Goal: Task Accomplishment & Management: Manage account settings

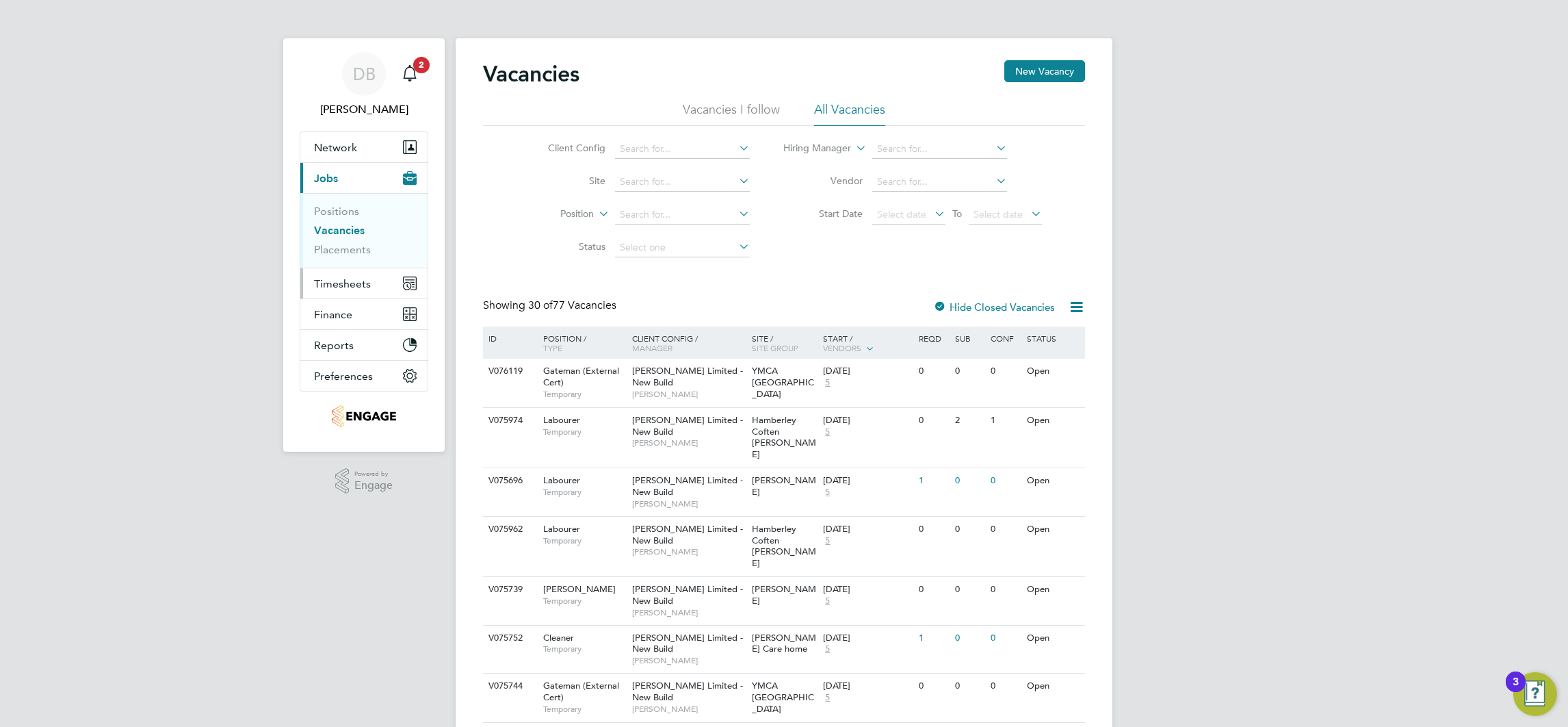
click at [361, 284] on span "Timesheets" at bounding box center [342, 284] width 57 height 13
click at [351, 284] on span "Timesheets" at bounding box center [342, 284] width 57 height 13
click at [349, 241] on link "Timesheets" at bounding box center [342, 241] width 57 height 13
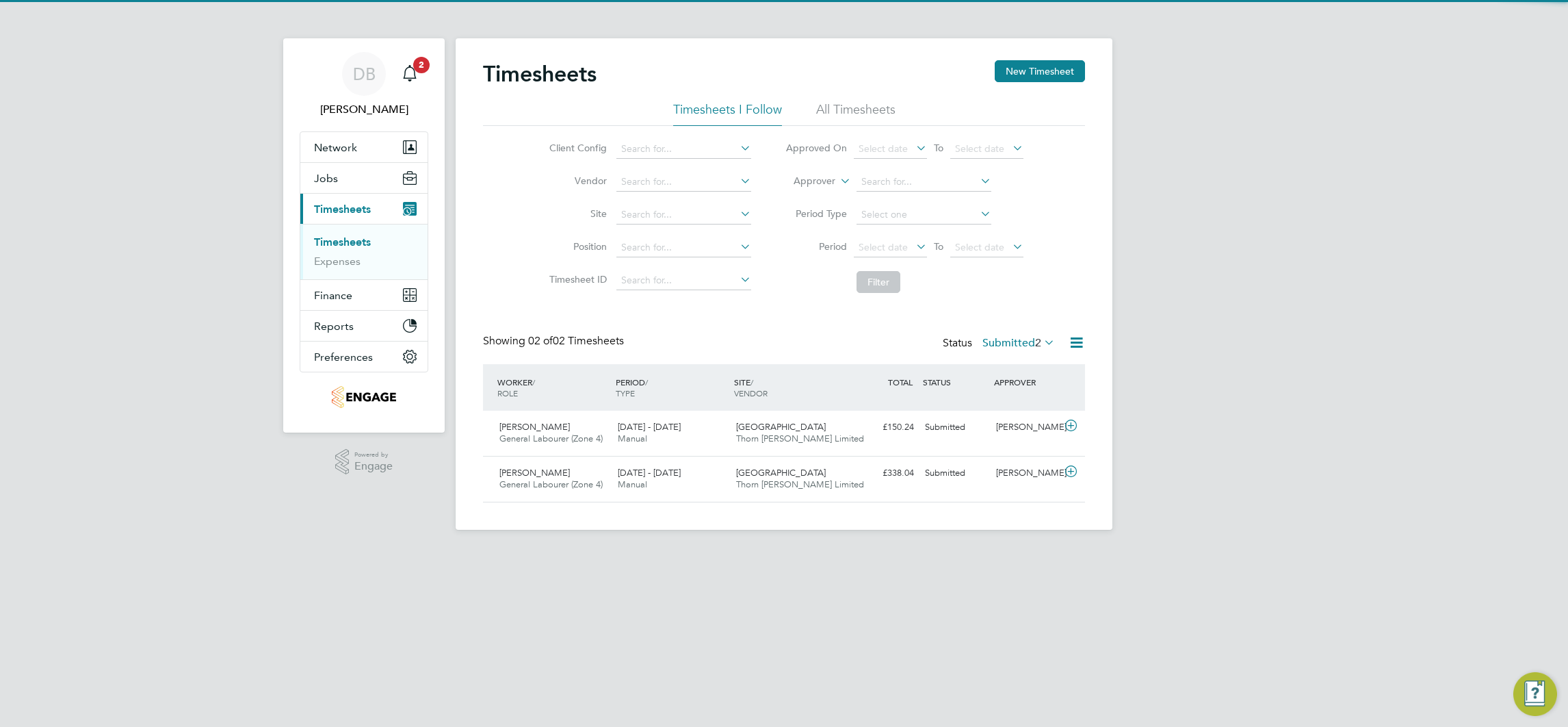
scroll to position [35, 119]
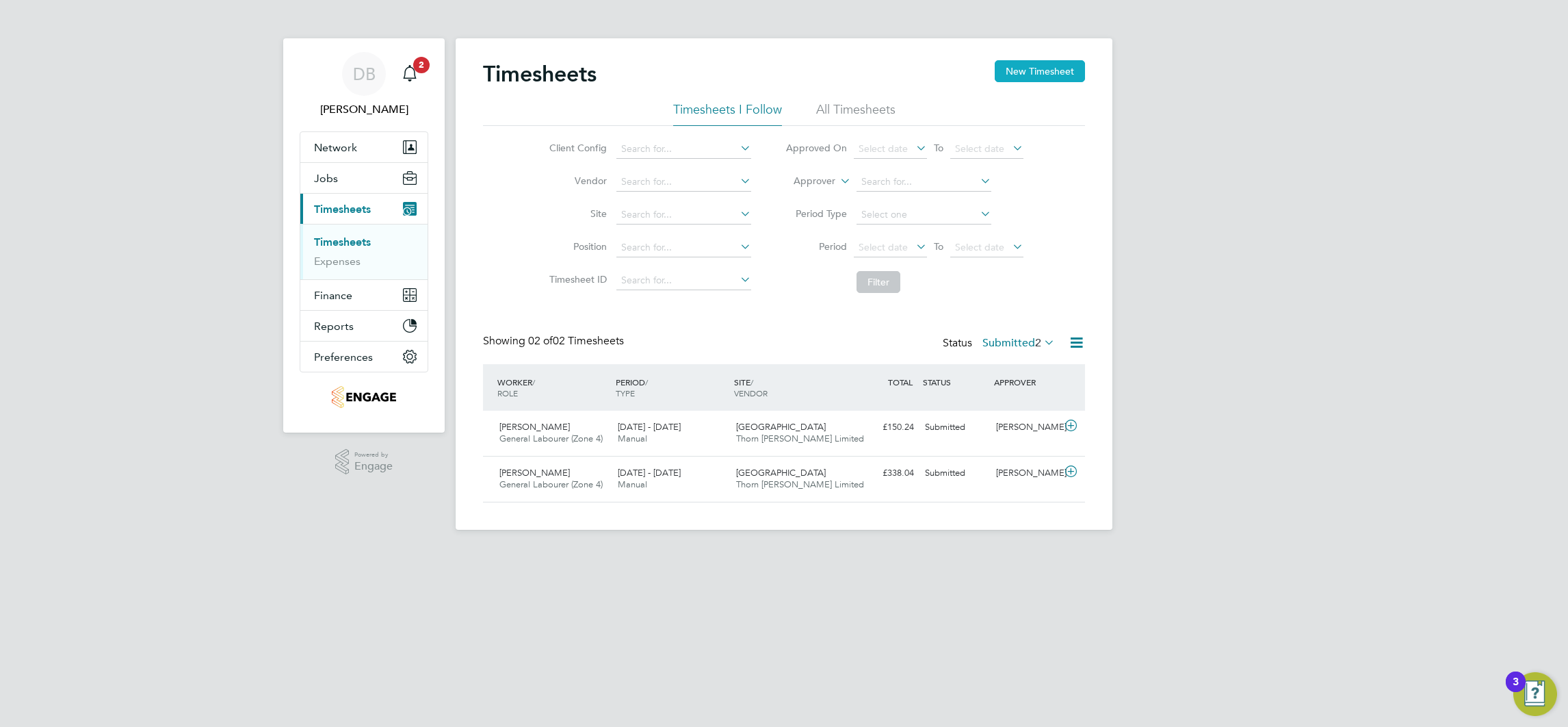
click at [1016, 68] on button "New Timesheet" at bounding box center [1039, 71] width 90 height 22
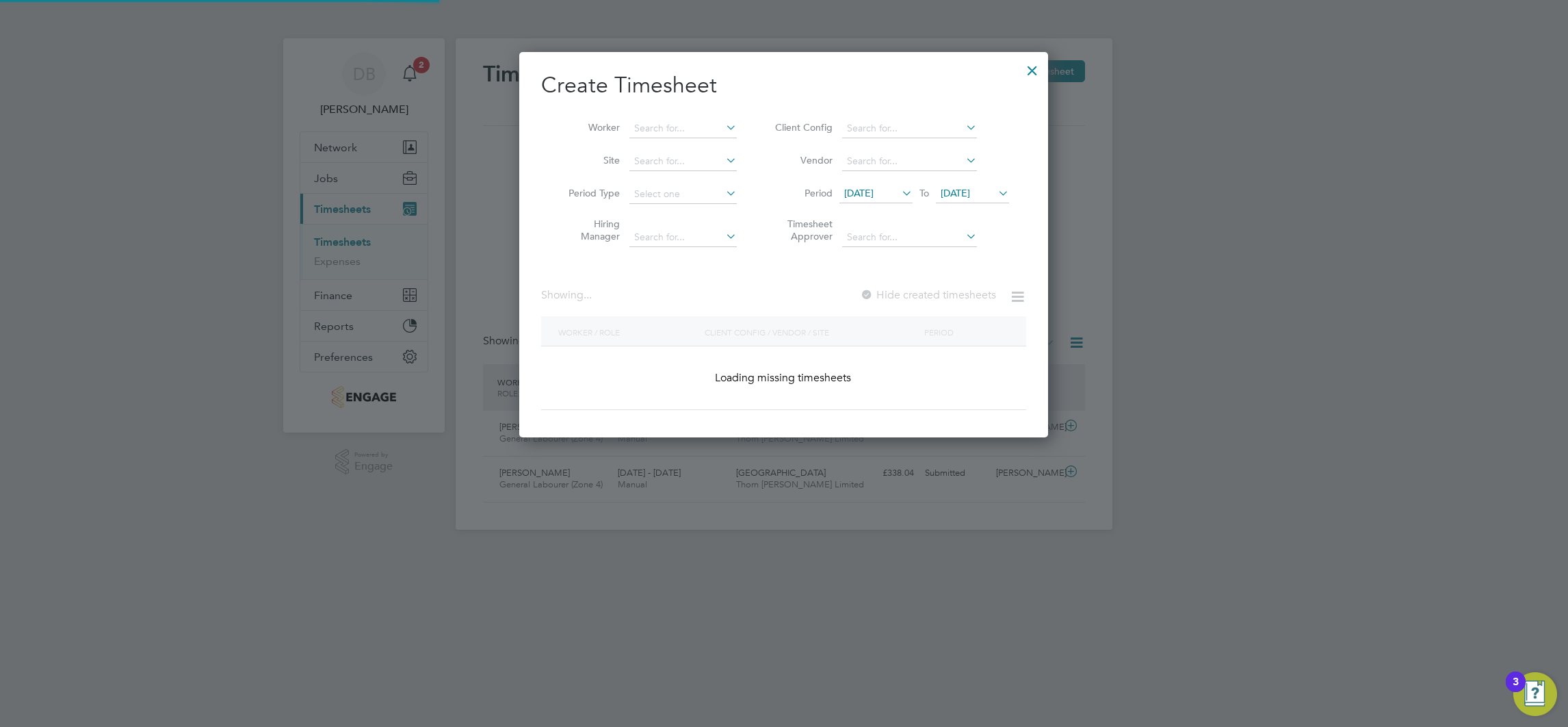
scroll to position [2670, 530]
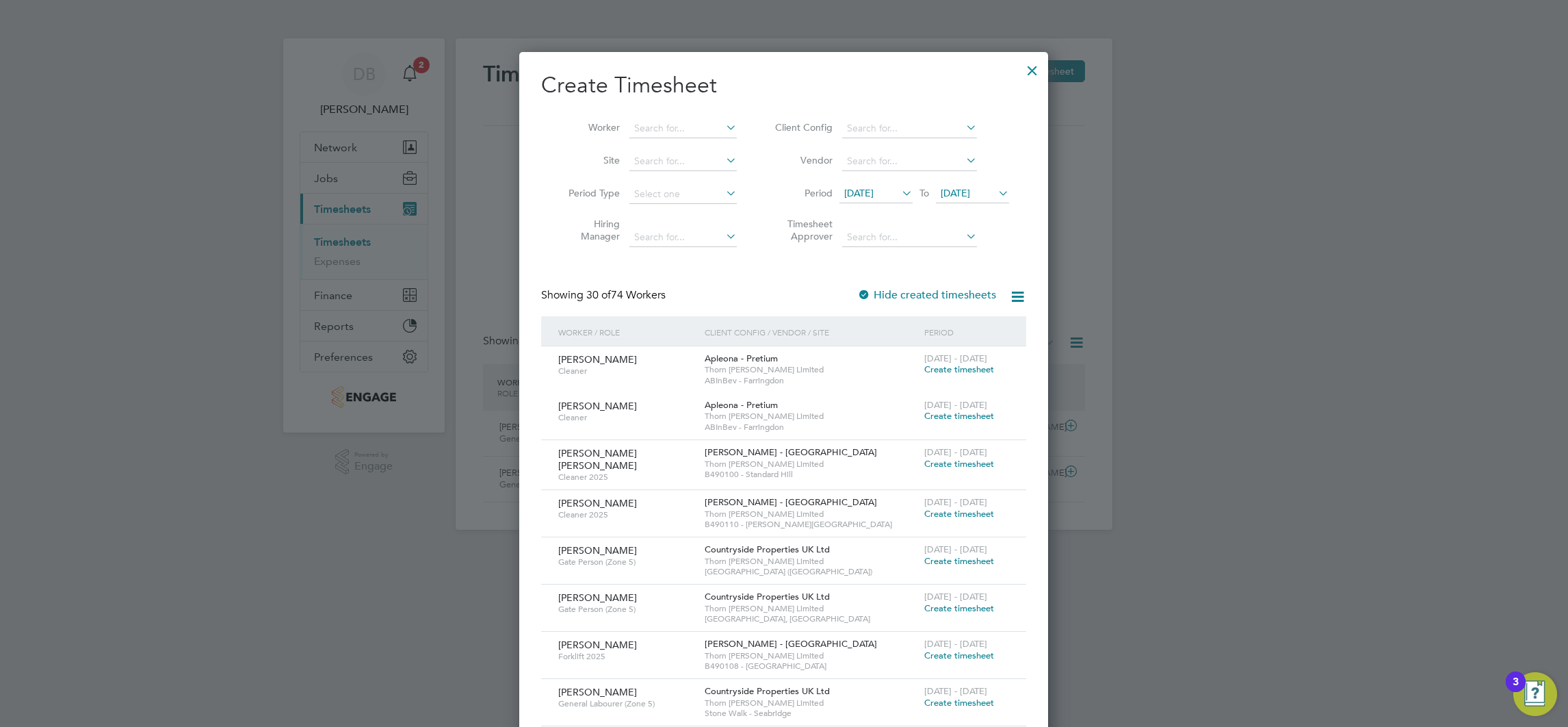
click at [970, 187] on span "[DATE]" at bounding box center [956, 193] width 30 height 12
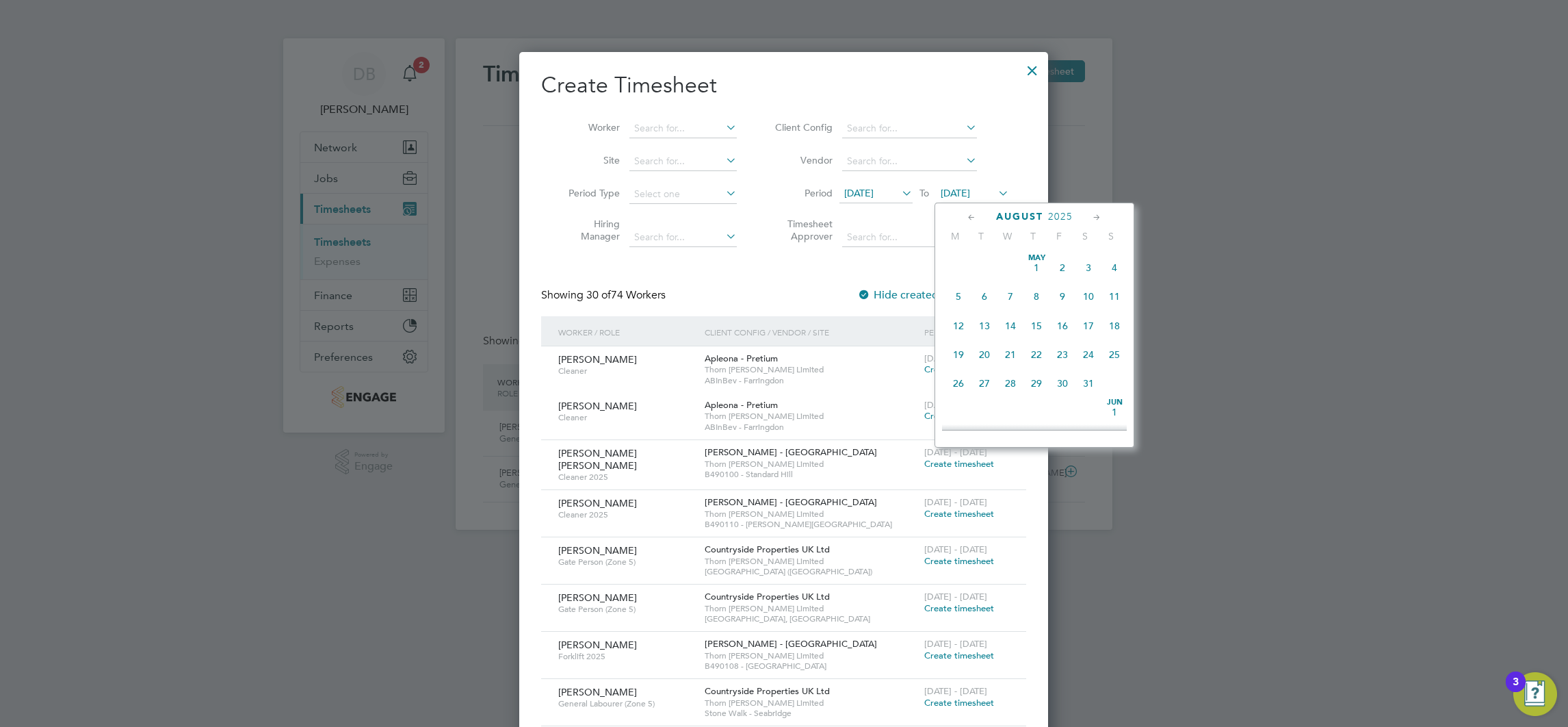
scroll to position [442, 0]
click at [1106, 293] on span "3" at bounding box center [1115, 288] width 26 height 26
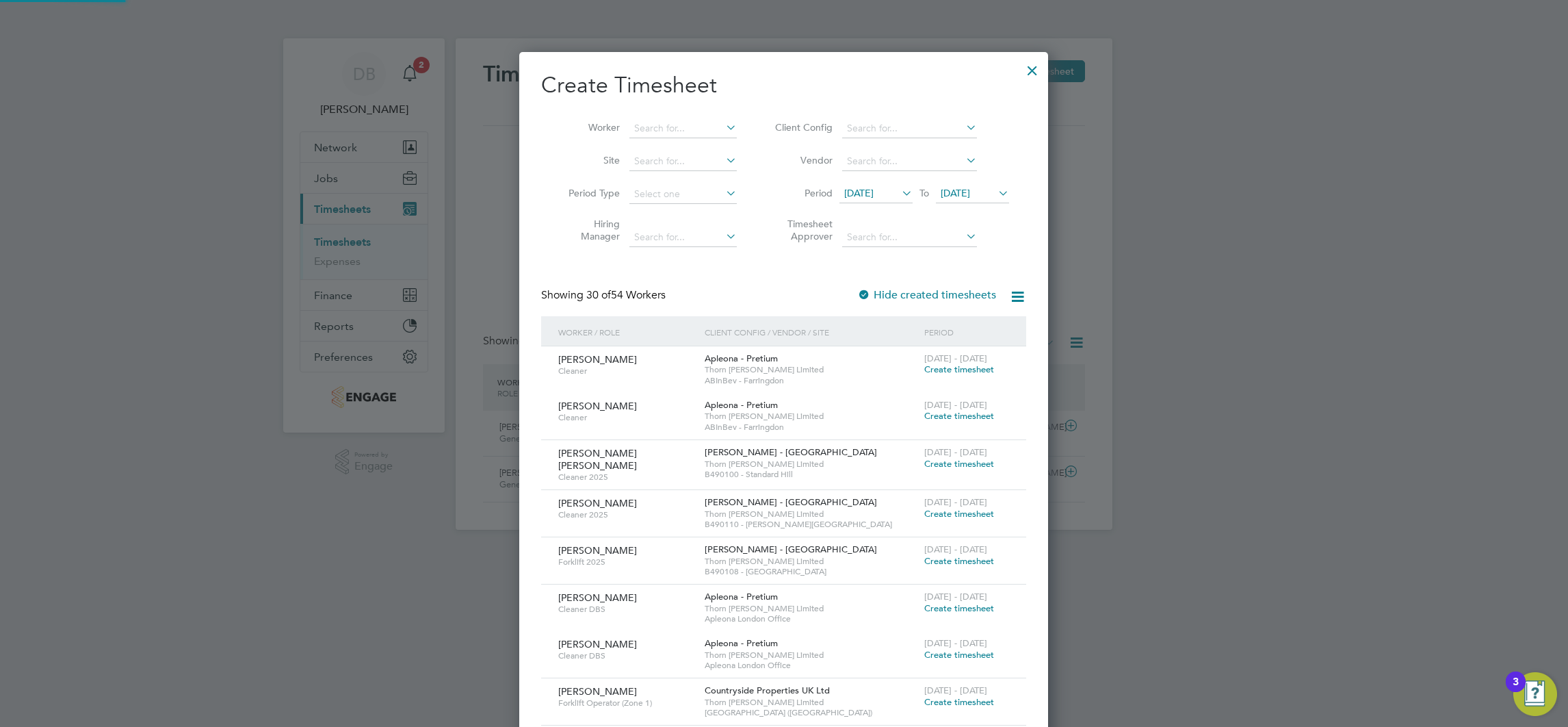
scroll to position [1879, 530]
click at [646, 126] on input at bounding box center [683, 129] width 107 height 19
click at [655, 143] on b "[PERSON_NAME]" at bounding box center [673, 147] width 79 height 11
type input "[PERSON_NAME]"
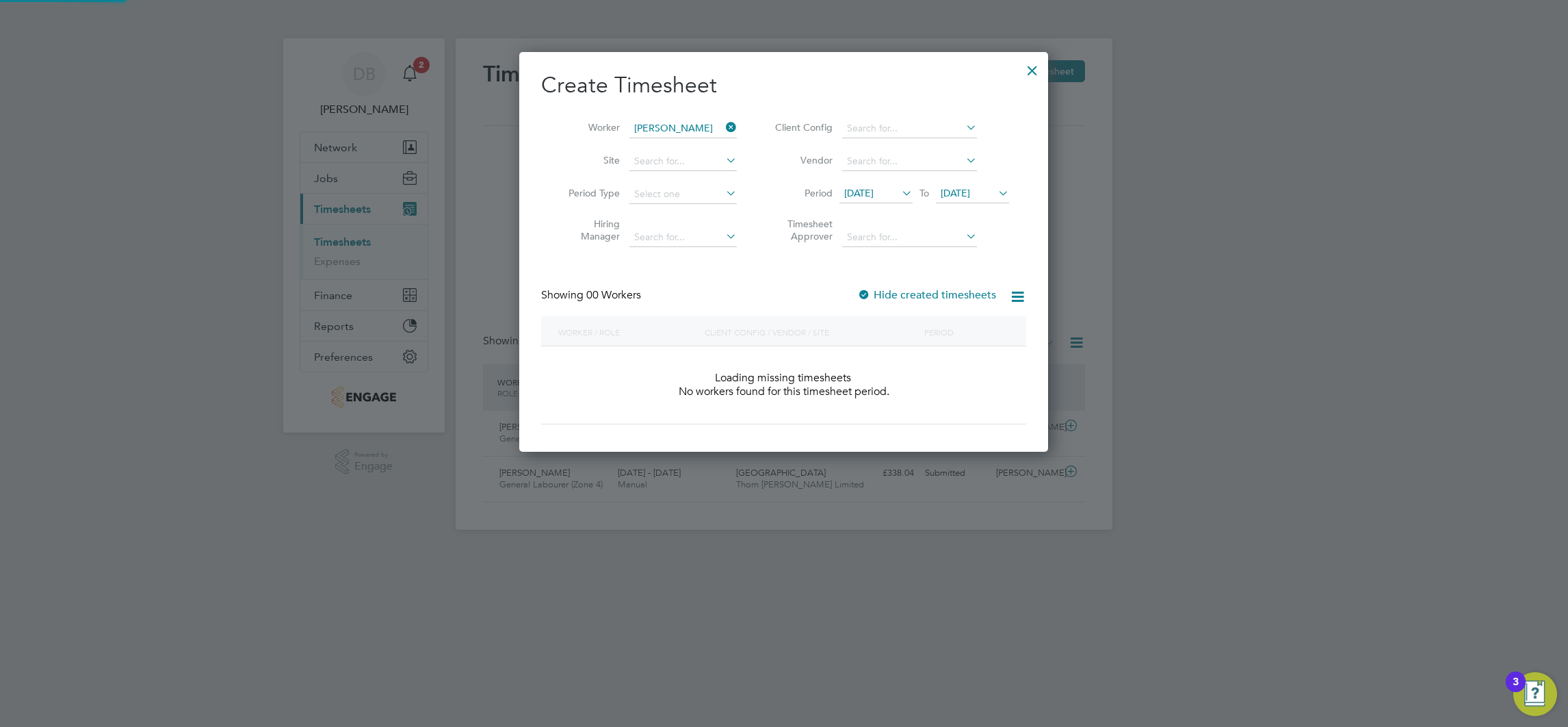
scroll to position [386, 530]
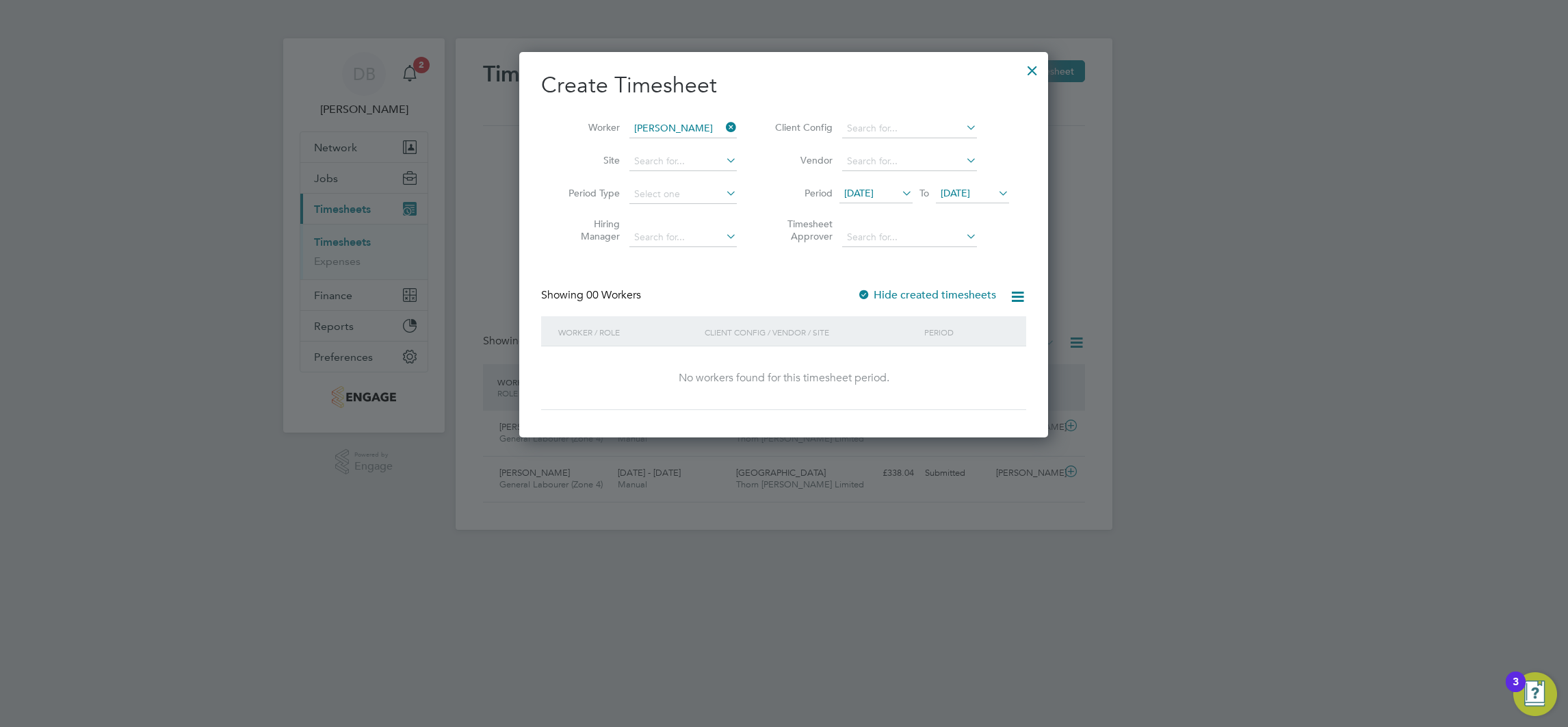
click at [970, 196] on span "[DATE]" at bounding box center [956, 193] width 30 height 12
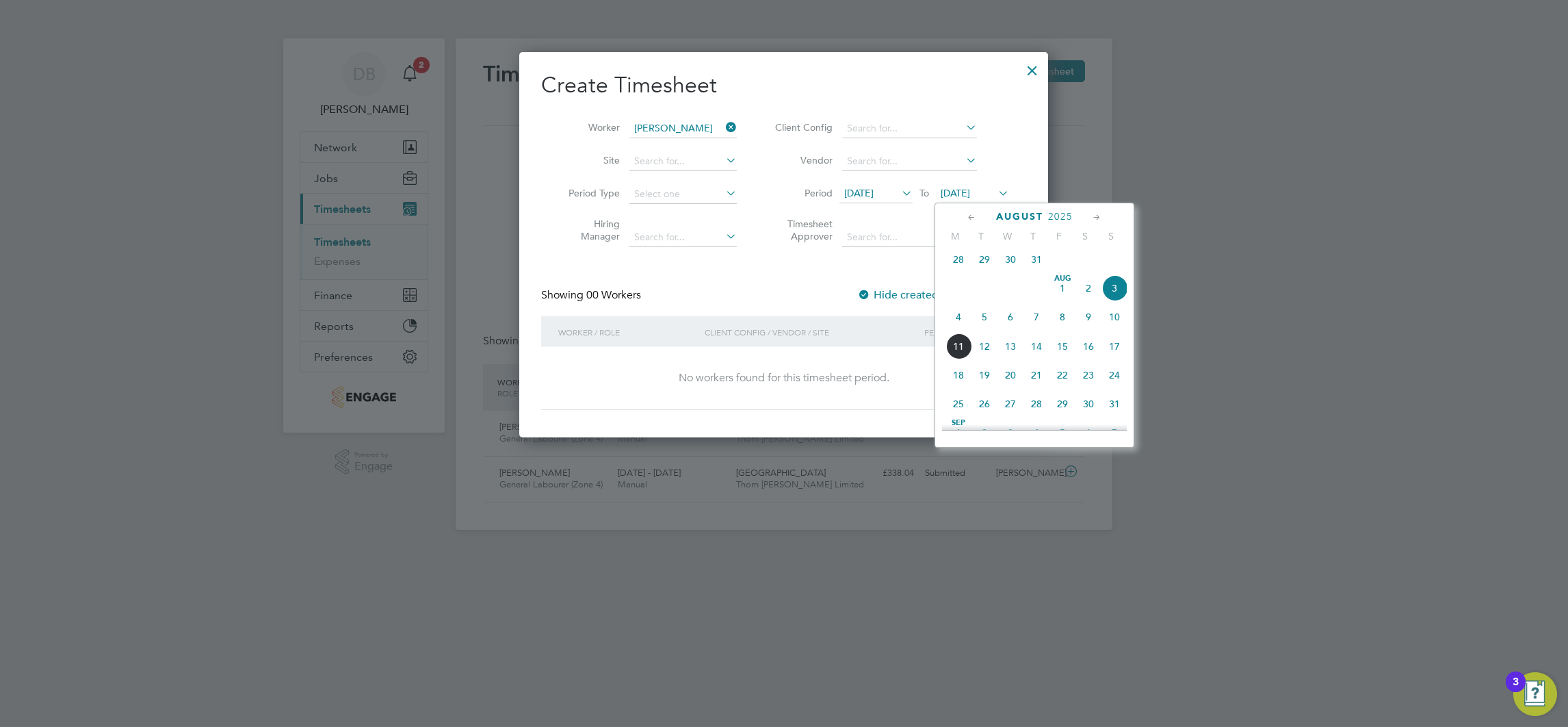
scroll to position [412, 0]
click at [1113, 358] on span "10" at bounding box center [1115, 347] width 26 height 26
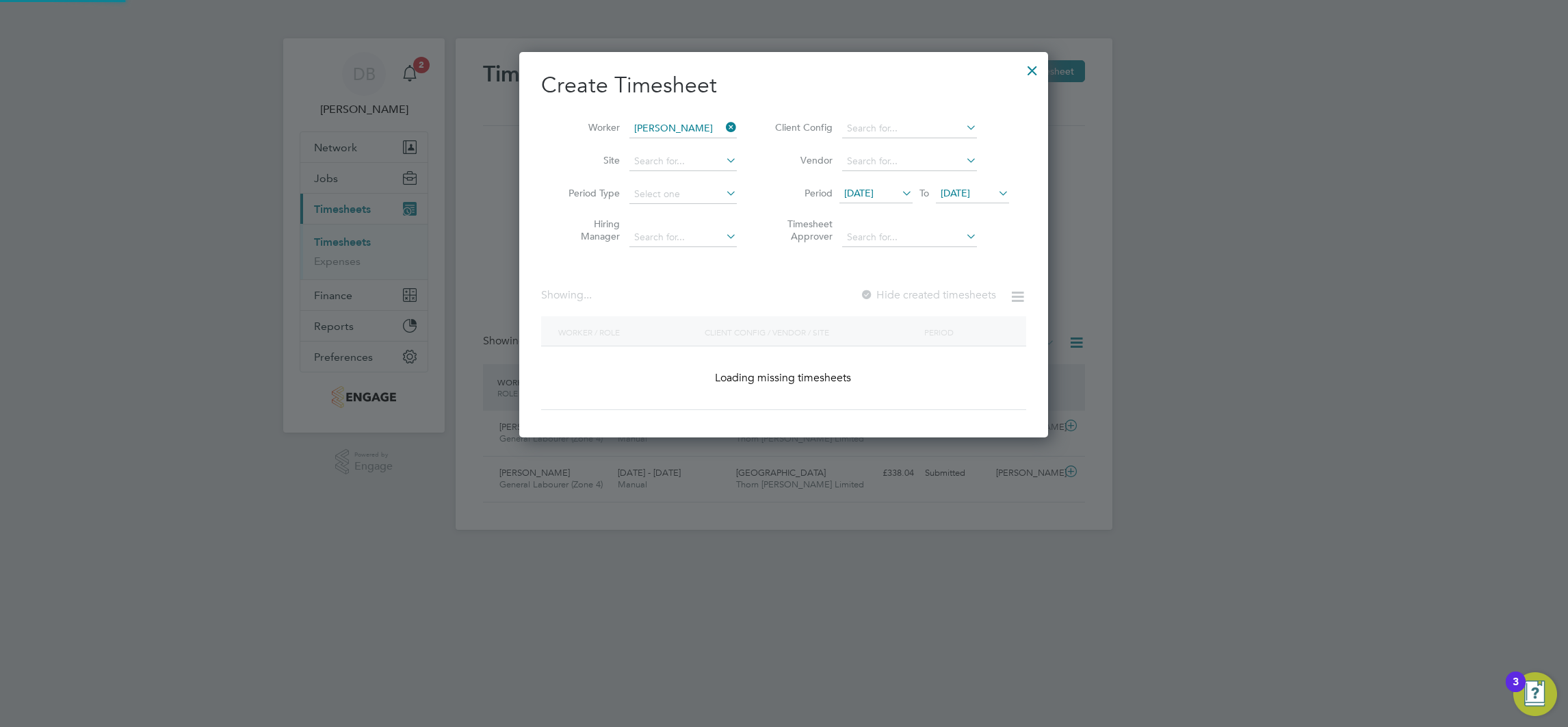
scroll to position [386, 530]
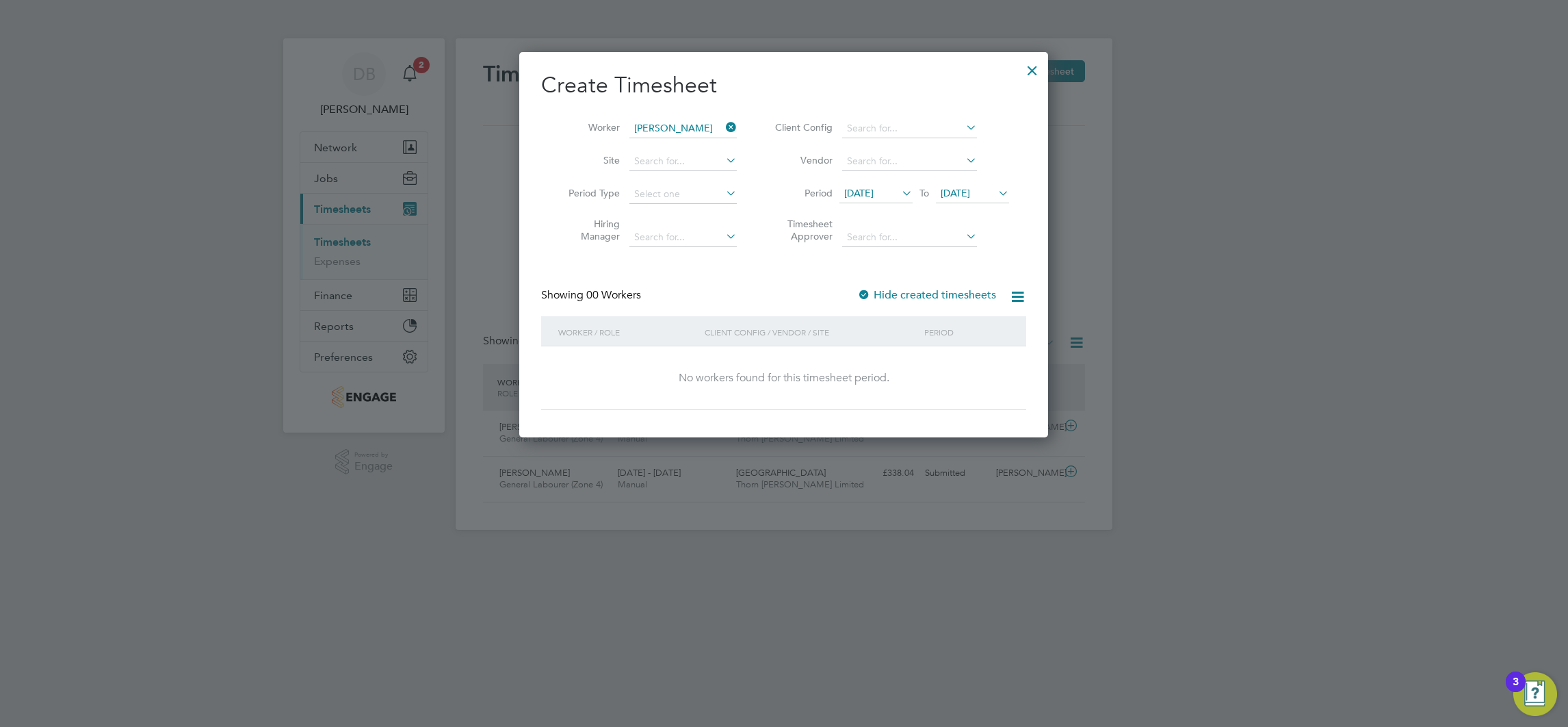
click at [1034, 75] on div at bounding box center [1032, 67] width 25 height 25
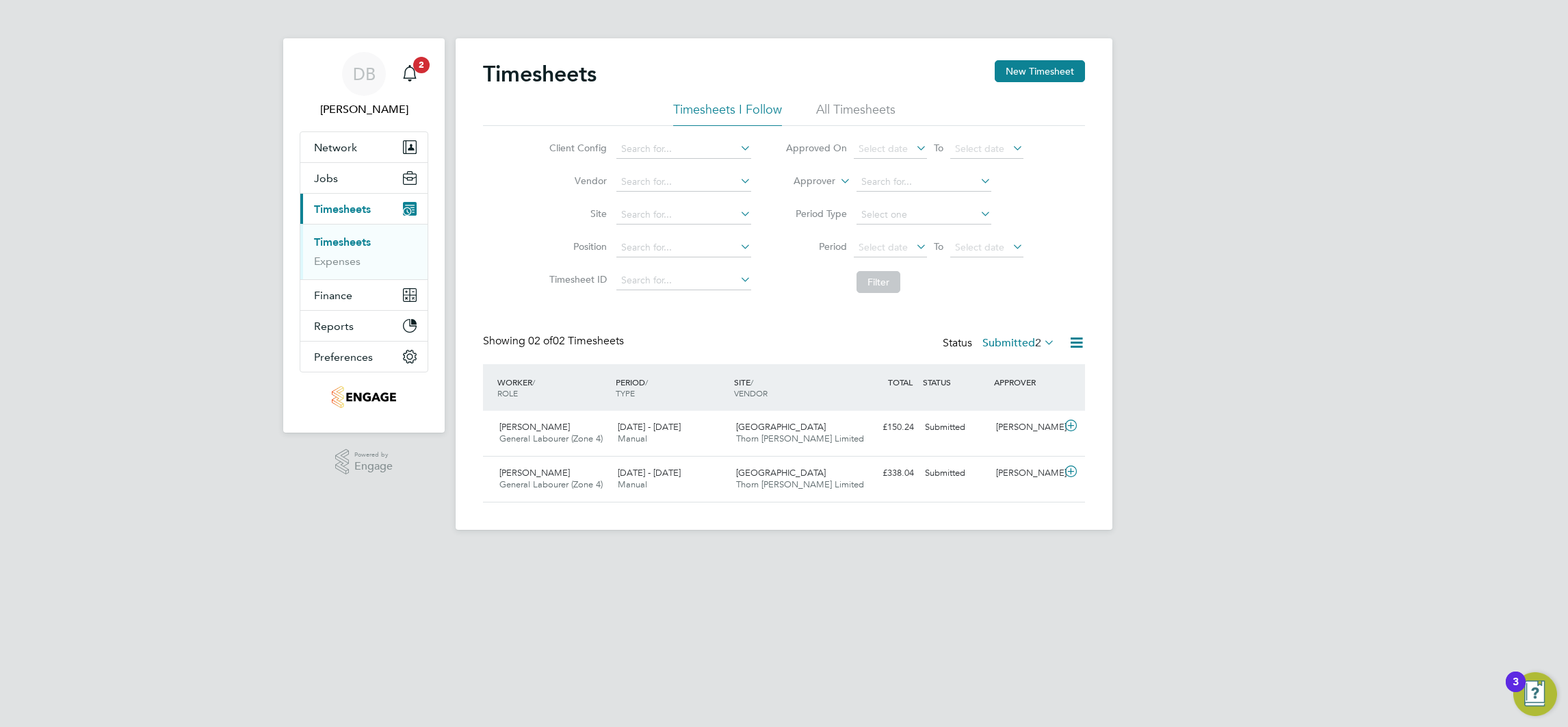
scroll to position [0, 0]
click at [331, 178] on span "Jobs" at bounding box center [326, 178] width 24 height 13
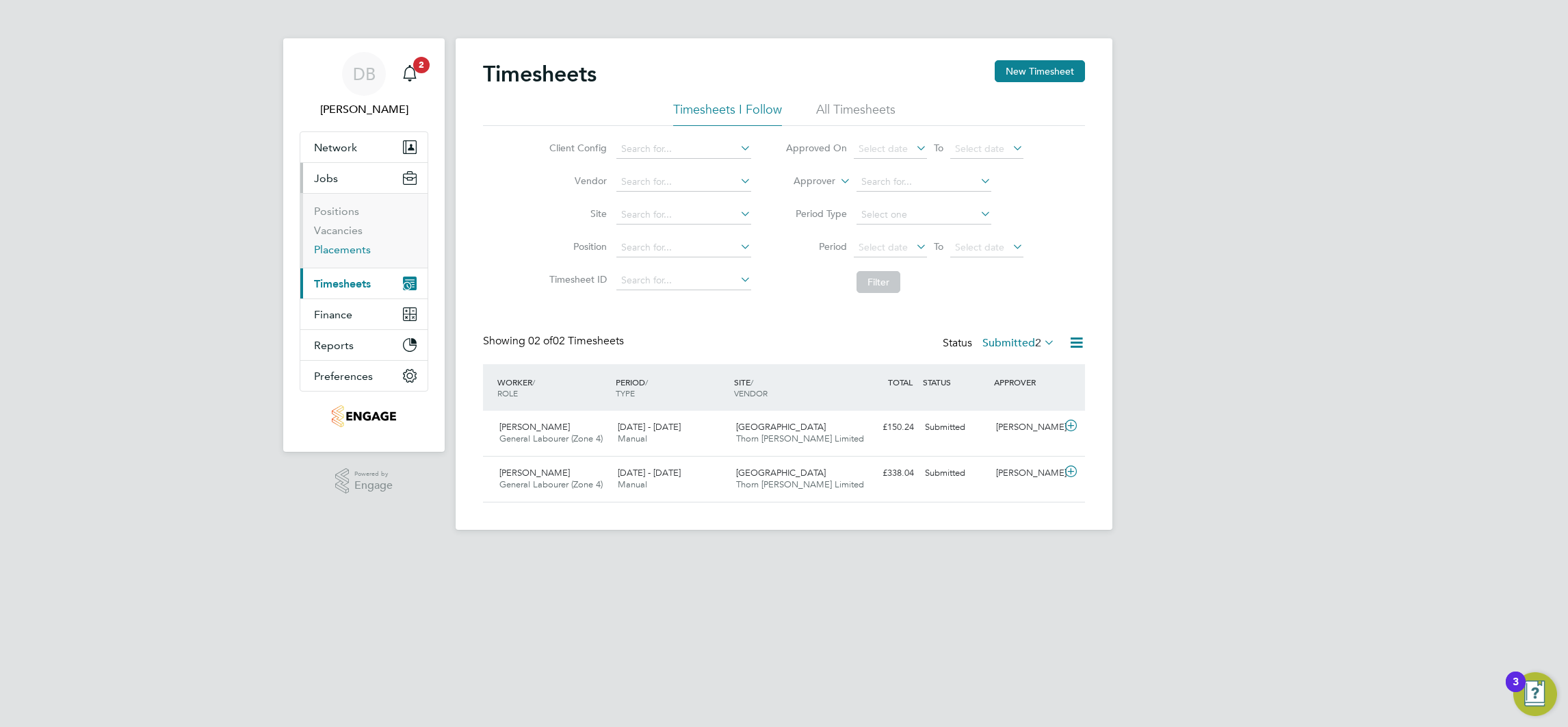
click at [348, 249] on link "Placements" at bounding box center [342, 249] width 57 height 13
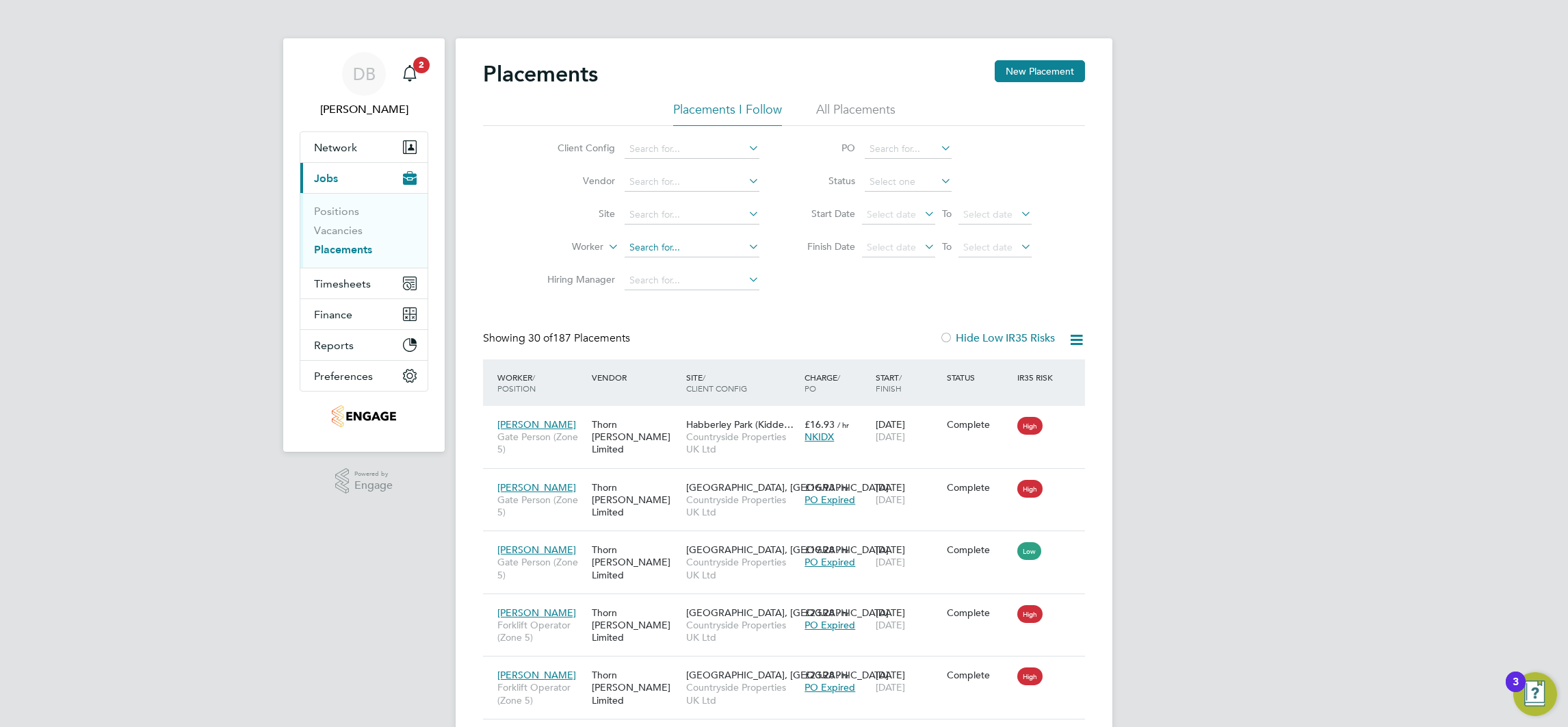
click at [659, 243] on input at bounding box center [693, 248] width 135 height 19
click at [712, 268] on b "[PERSON_NAME]" at bounding box center [752, 265] width 79 height 11
type input "[PERSON_NAME]"
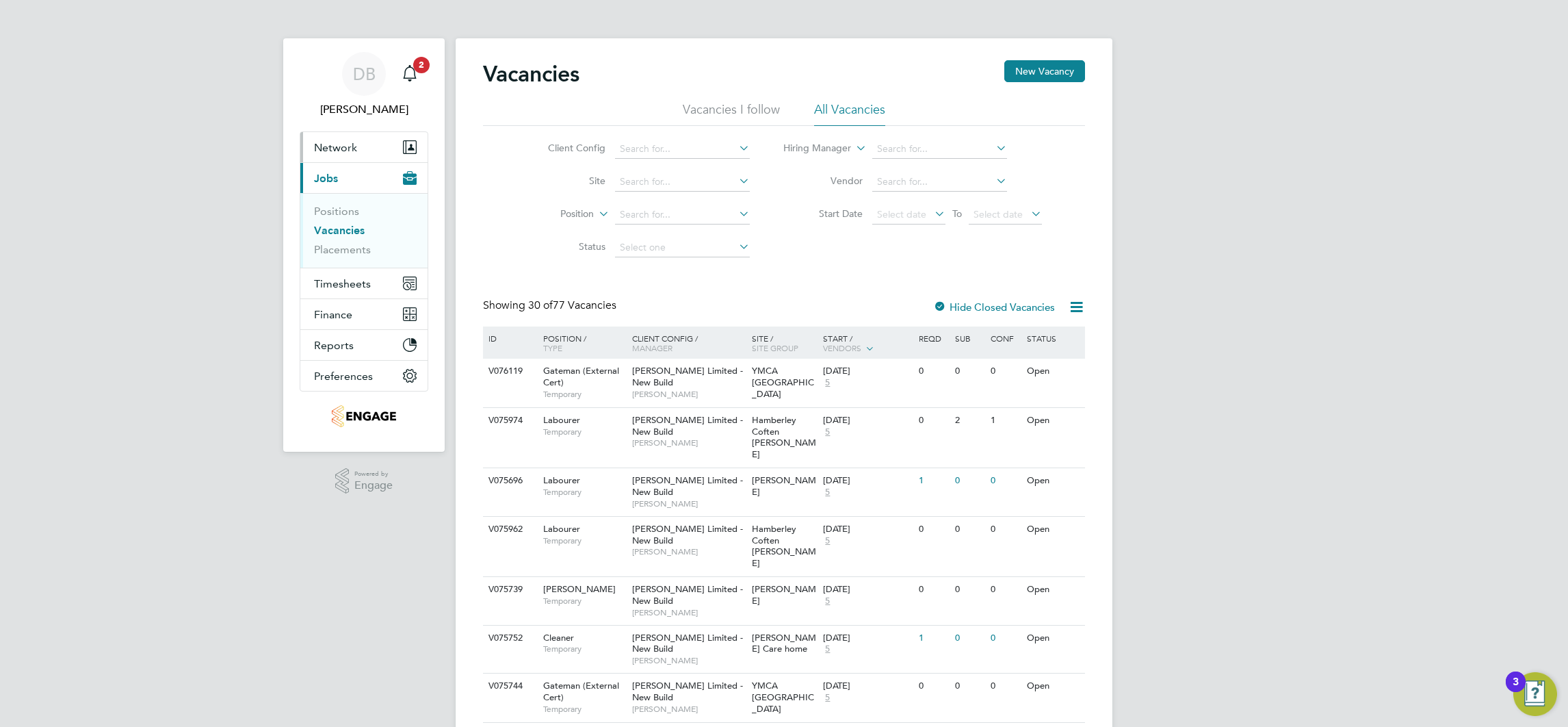
click at [335, 148] on span "Network" at bounding box center [335, 148] width 43 height 13
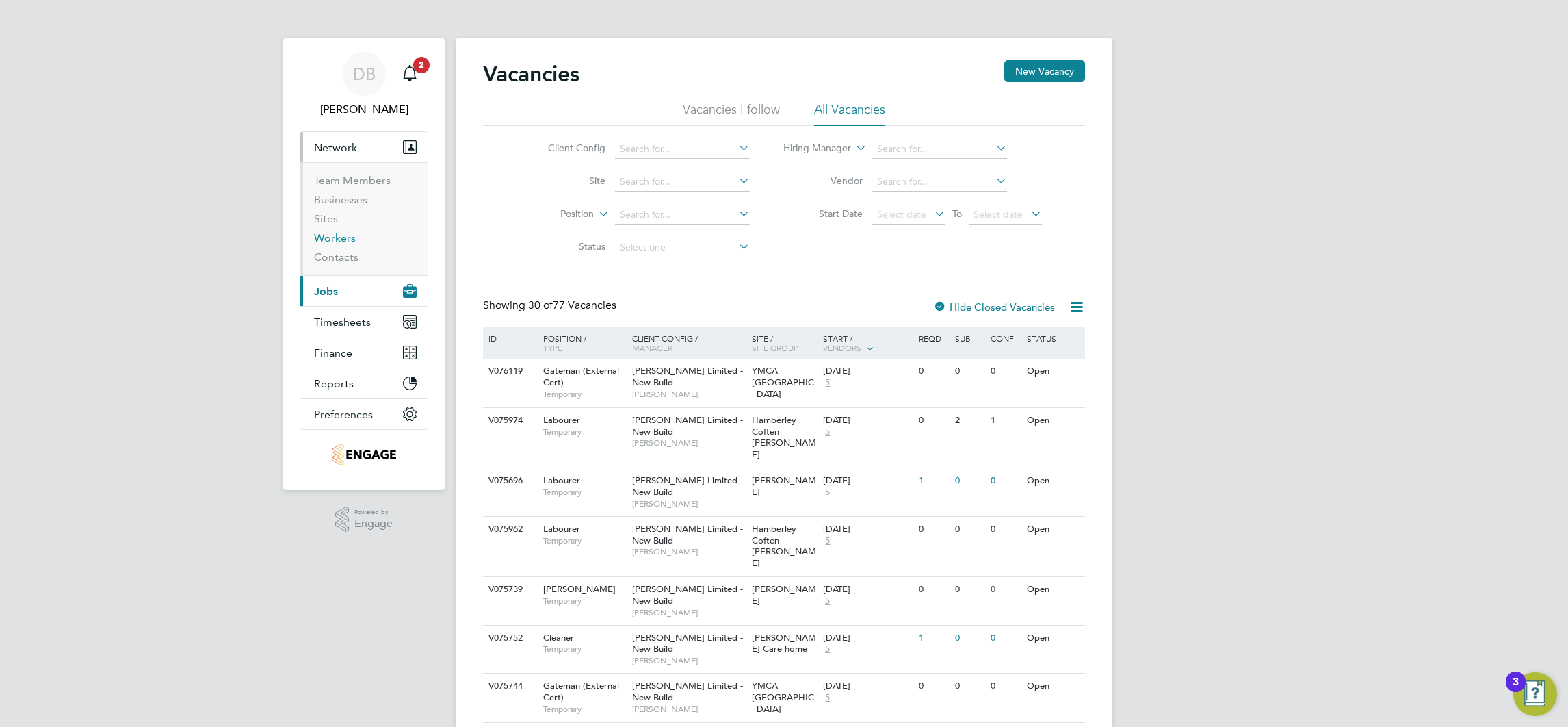
click at [334, 234] on link "Workers" at bounding box center [335, 237] width 42 height 13
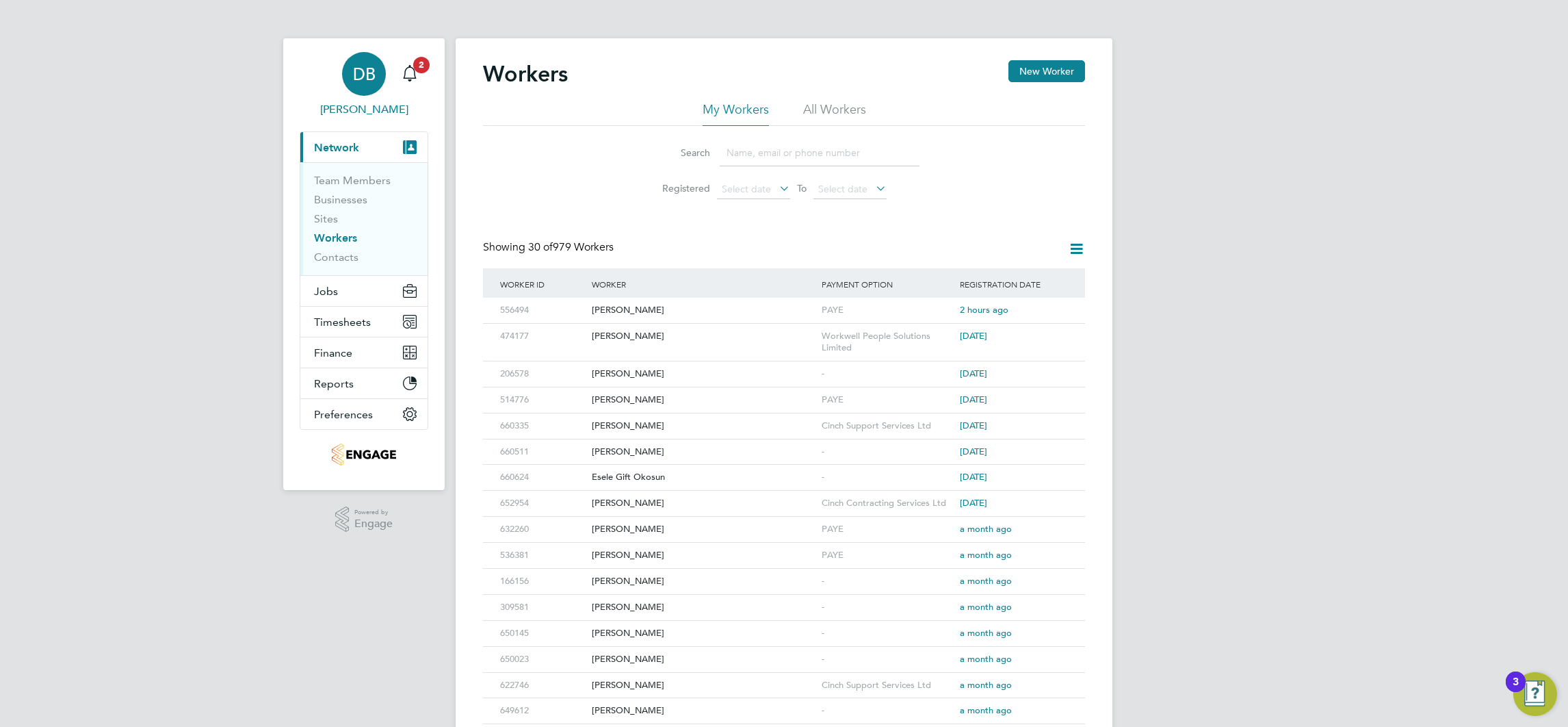
click at [358, 71] on span "DB" at bounding box center [364, 74] width 23 height 18
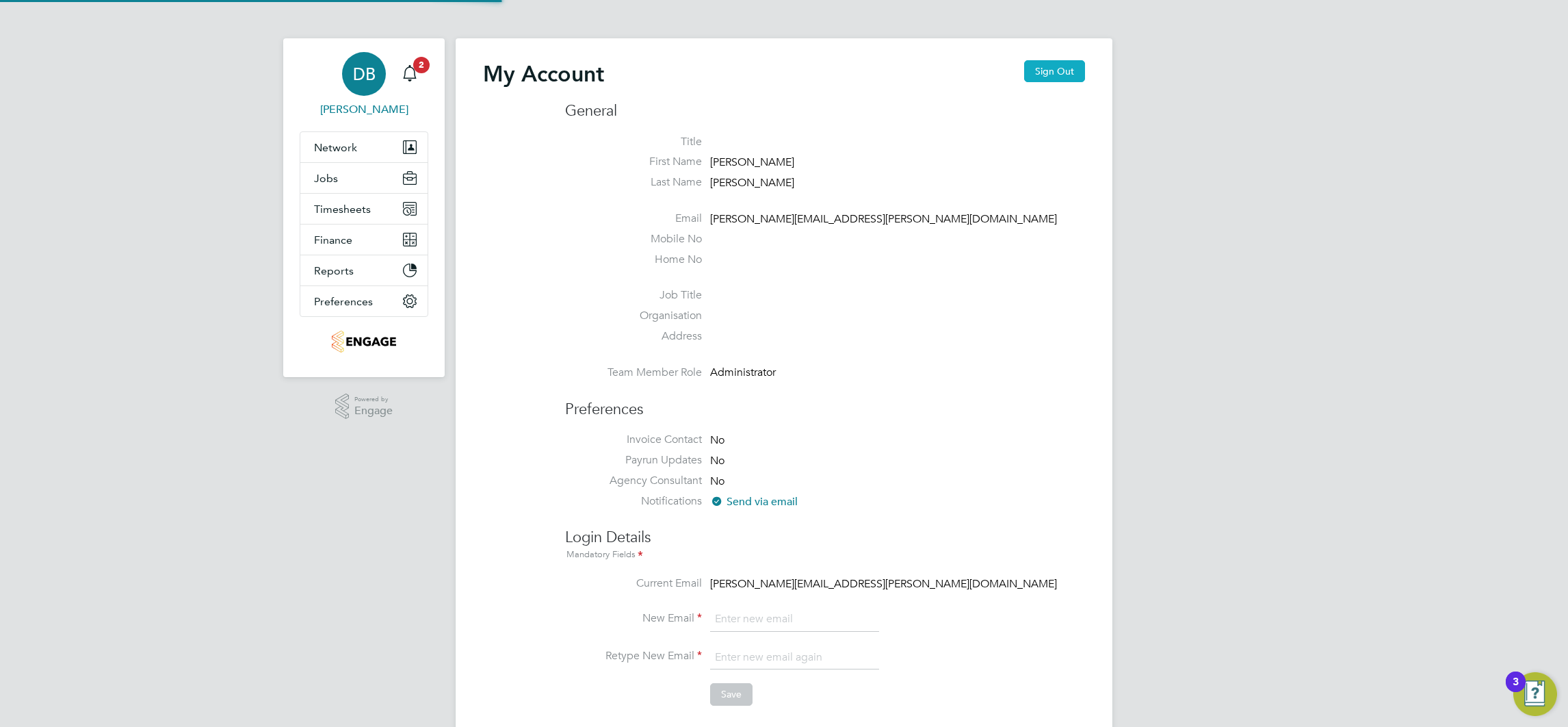
type input "daniel.bassett@thornbaker.co.uk"
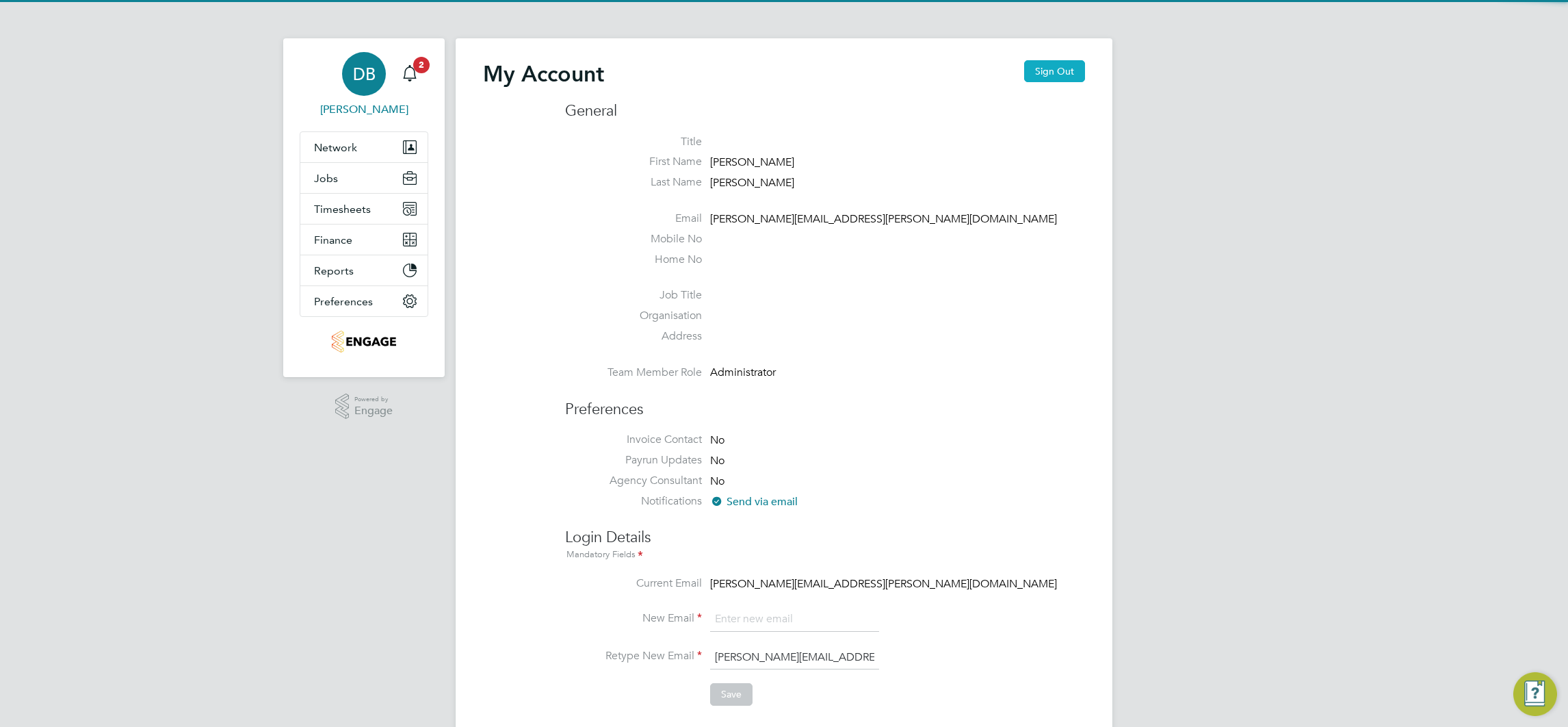
click at [1031, 65] on button "Sign Out" at bounding box center [1054, 71] width 61 height 22
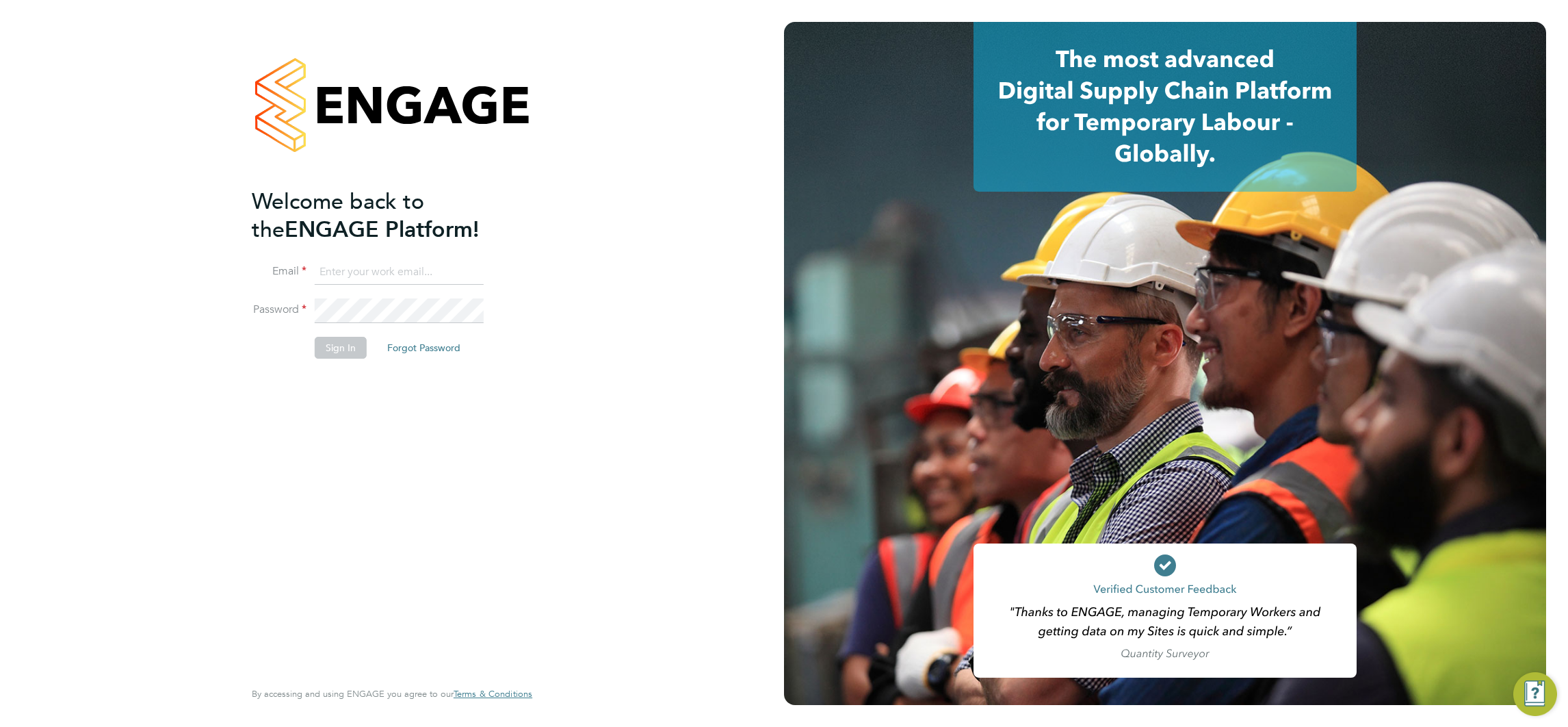
type input "daniel.bassett@thornbaker.co.uk"
